Goal: Task Accomplishment & Management: Manage account settings

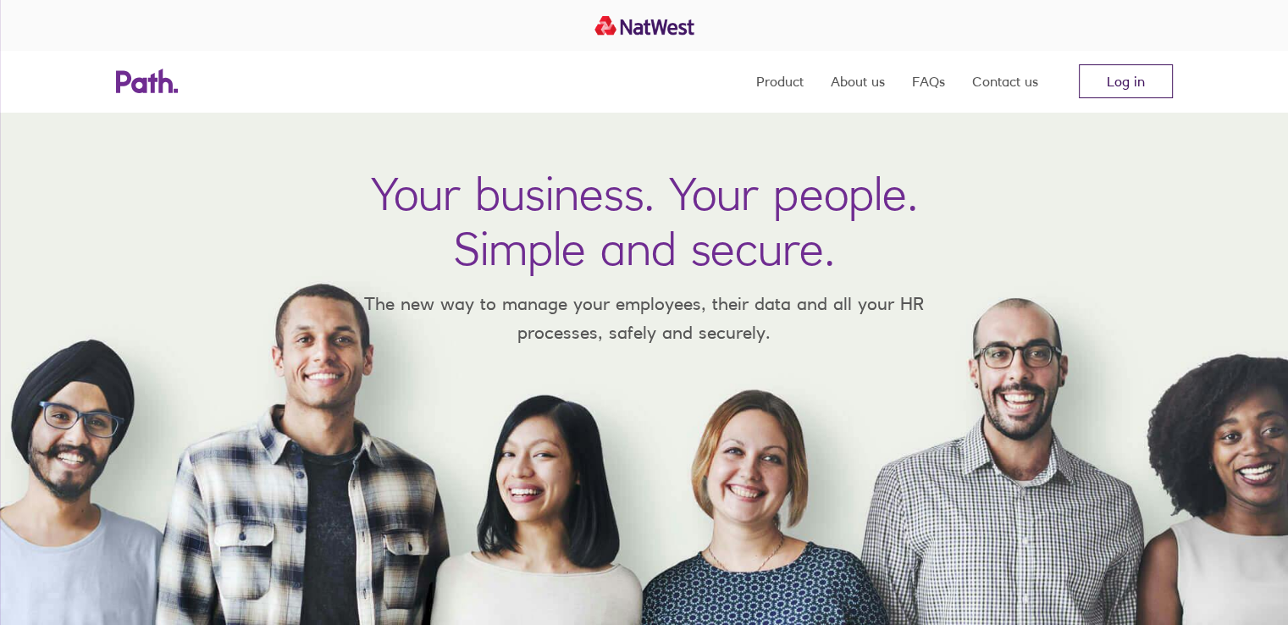
click at [1152, 75] on link "Log in" at bounding box center [1126, 81] width 94 height 34
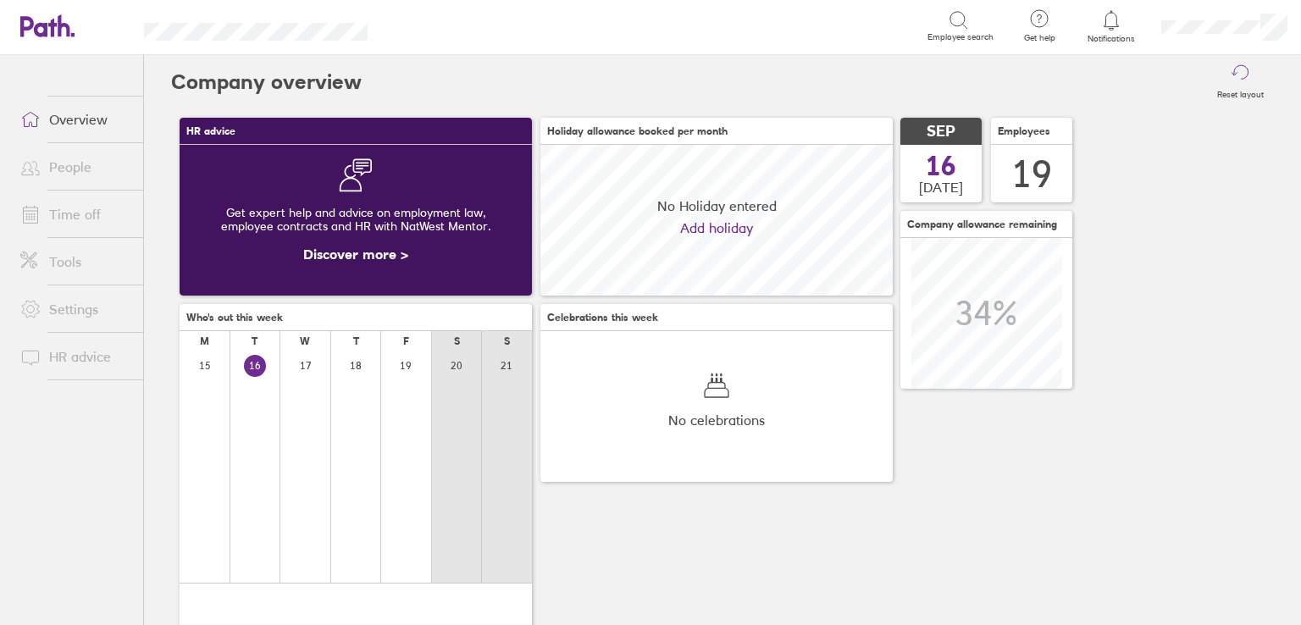
scroll to position [150, 352]
click at [82, 130] on link "Overview" at bounding box center [75, 119] width 136 height 34
click at [71, 221] on link "Time off" at bounding box center [75, 214] width 136 height 34
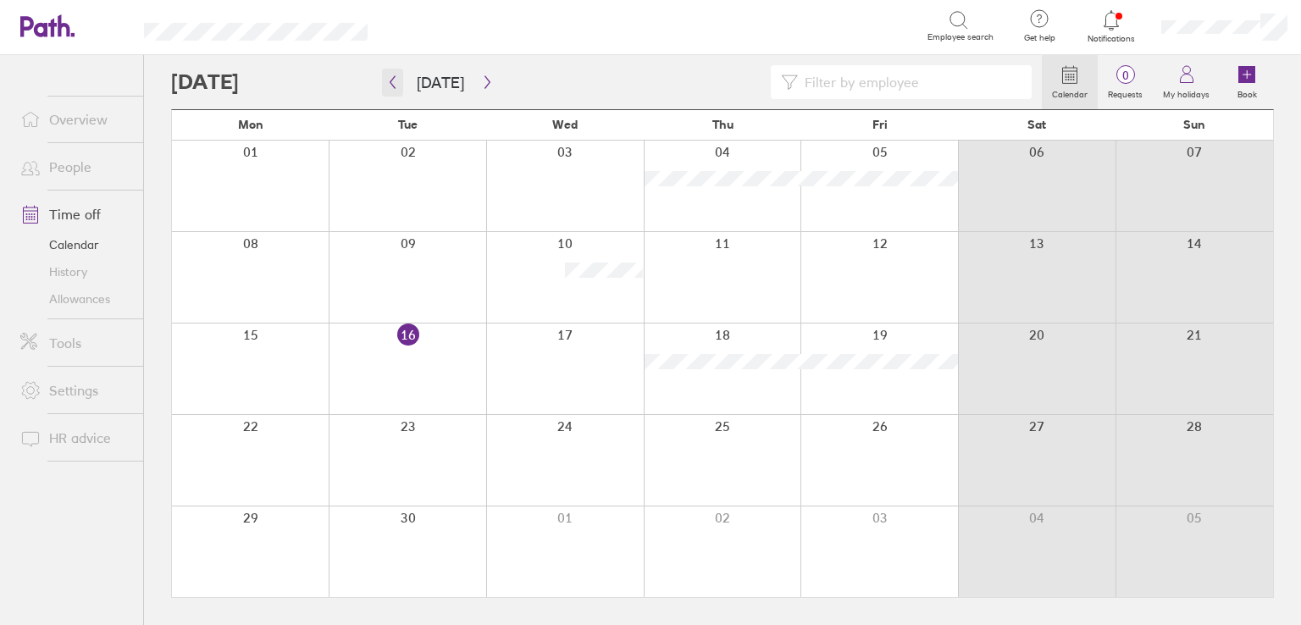
click at [389, 85] on icon "button" at bounding box center [392, 82] width 13 height 14
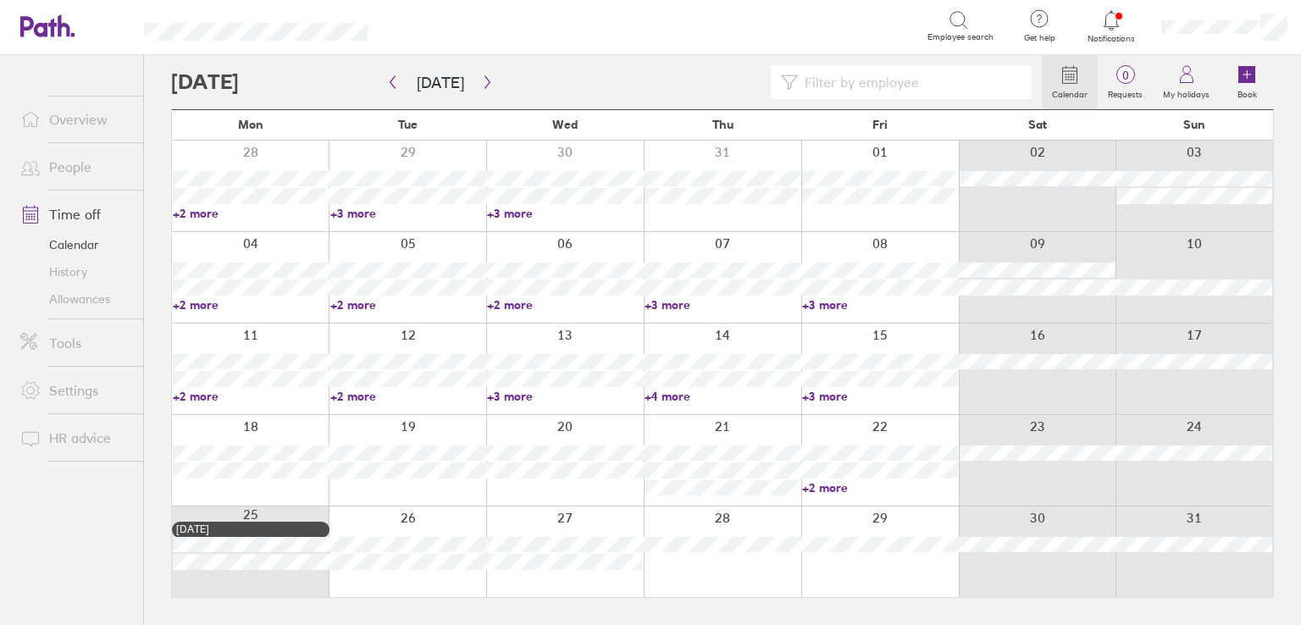
click at [363, 526] on div at bounding box center [408, 551] width 158 height 91
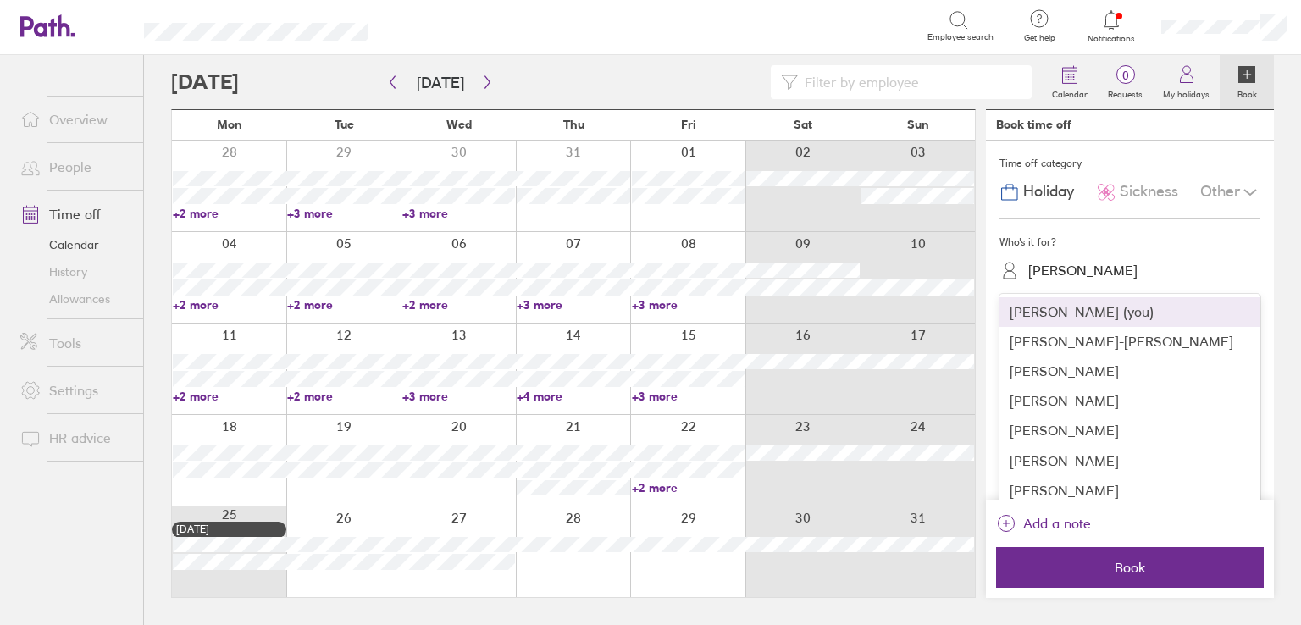
click at [1055, 259] on div "[PERSON_NAME]" at bounding box center [1140, 270] width 241 height 26
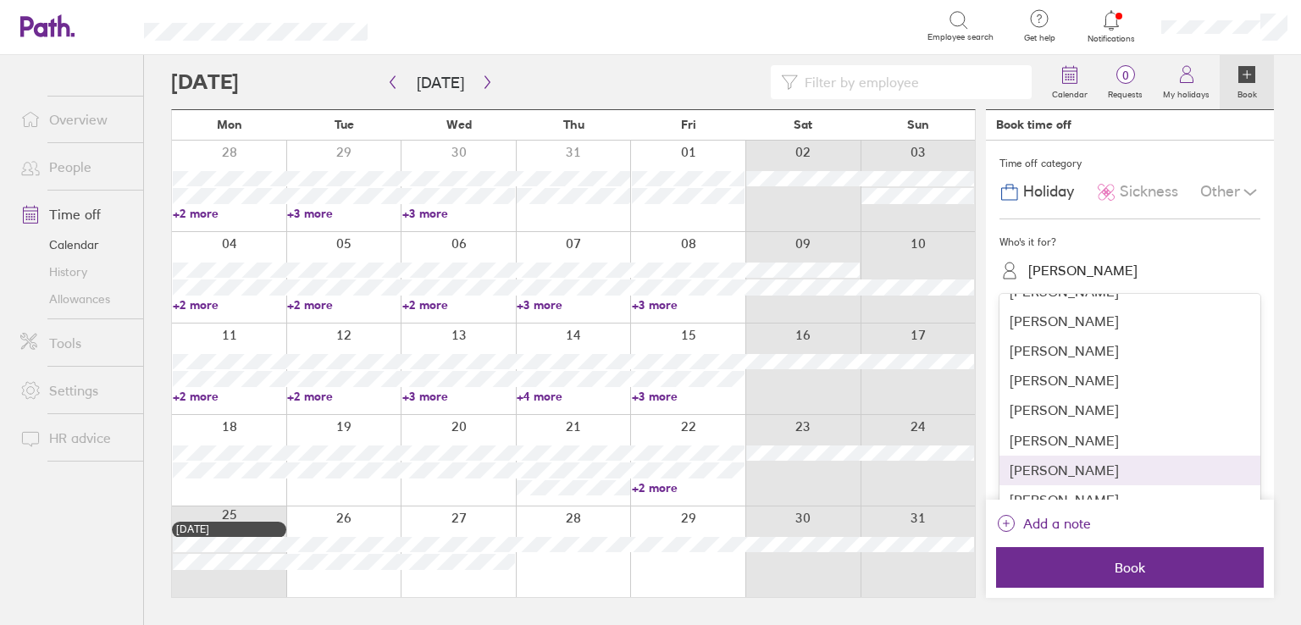
scroll to position [318, 0]
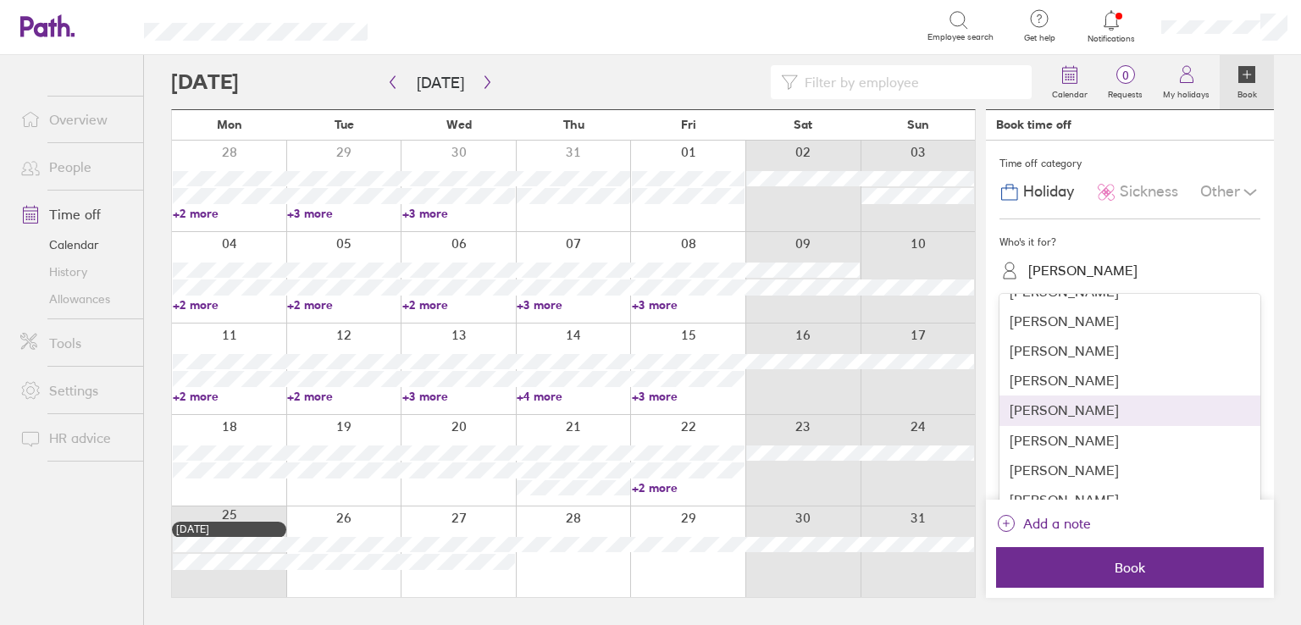
click at [1054, 406] on div "[PERSON_NAME]" at bounding box center [1129, 411] width 261 height 30
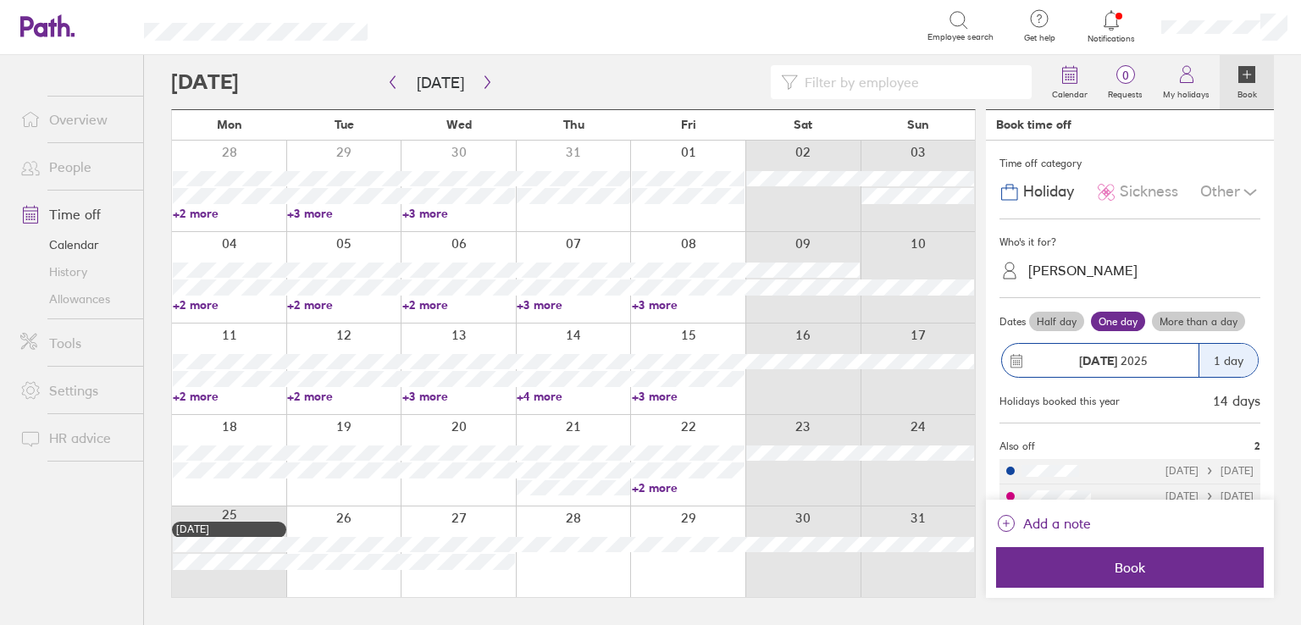
click at [1192, 323] on label "More than a day" at bounding box center [1198, 322] width 93 height 20
click at [0, 0] on input "More than a day" at bounding box center [0, 0] width 0 height 0
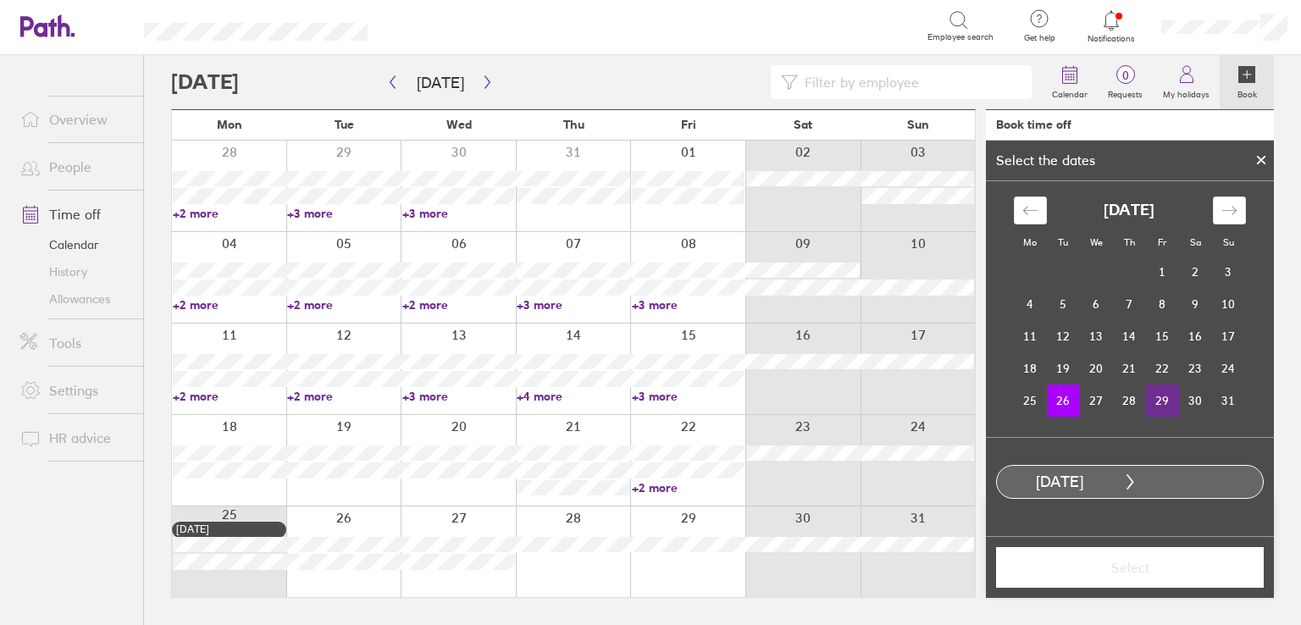
click at [1158, 403] on td "29" at bounding box center [1162, 400] width 33 height 32
click at [1128, 577] on button "Select" at bounding box center [1130, 567] width 268 height 41
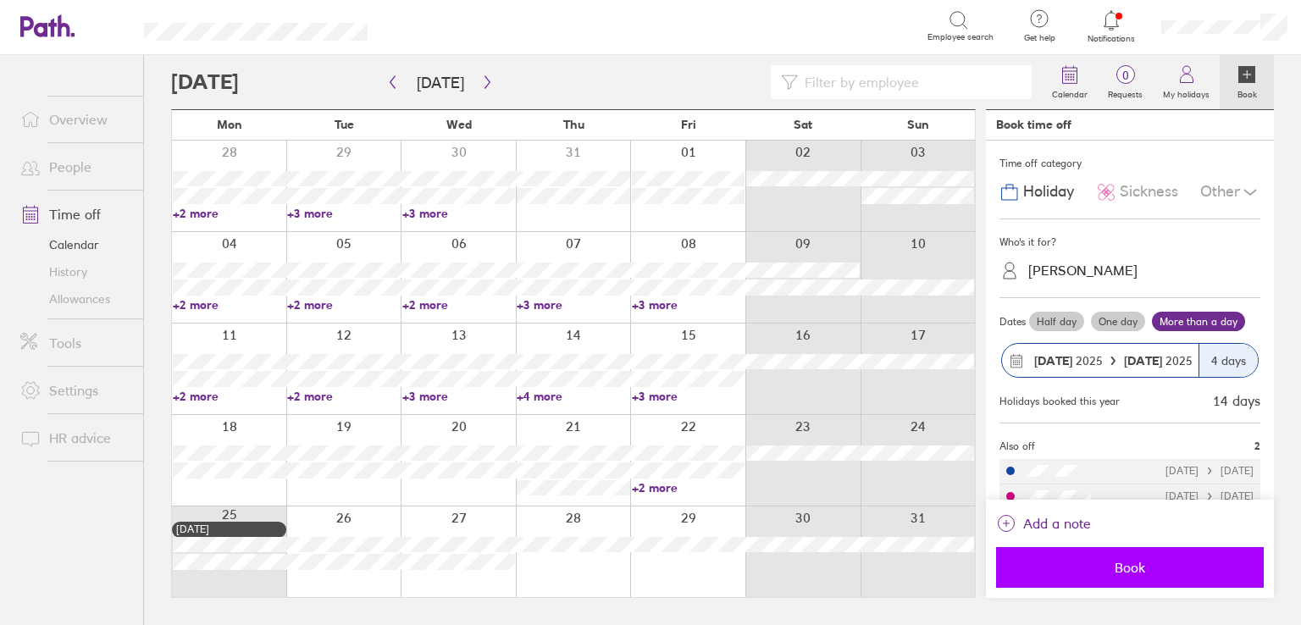
click at [1123, 563] on span "Book" at bounding box center [1130, 567] width 244 height 15
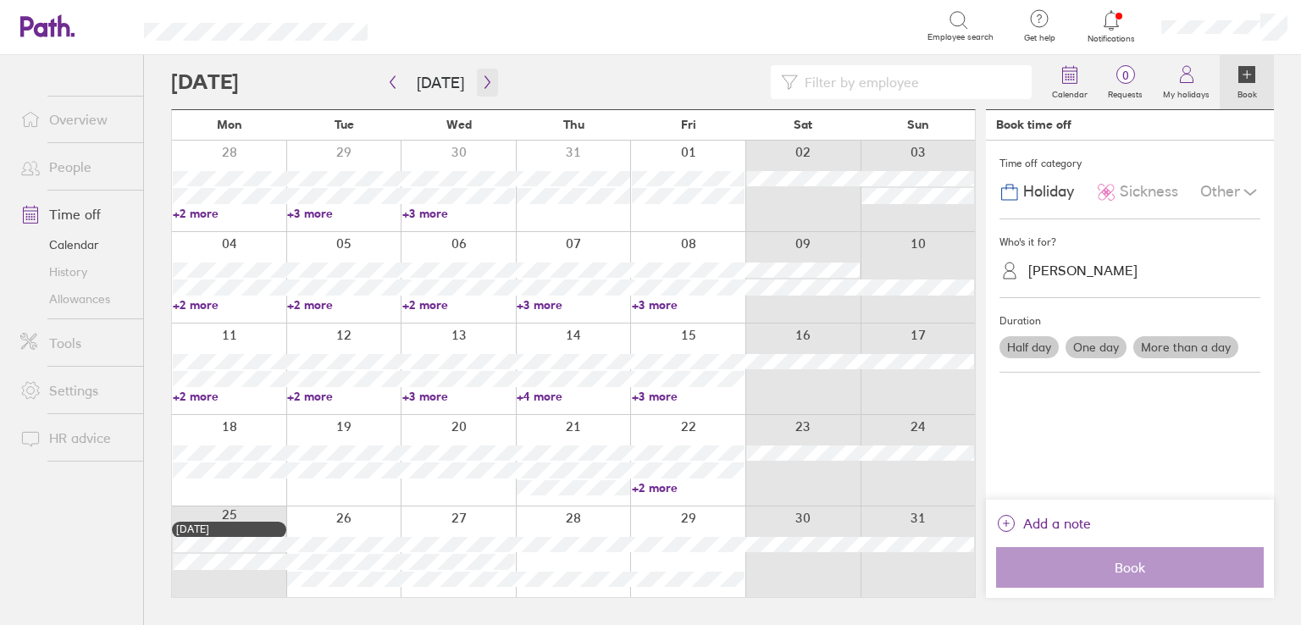
click at [484, 80] on icon "button" at bounding box center [487, 82] width 13 height 14
